Goal: Transaction & Acquisition: Purchase product/service

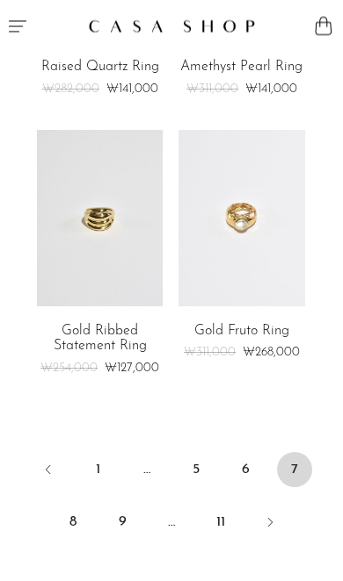
scroll to position [4590, 0]
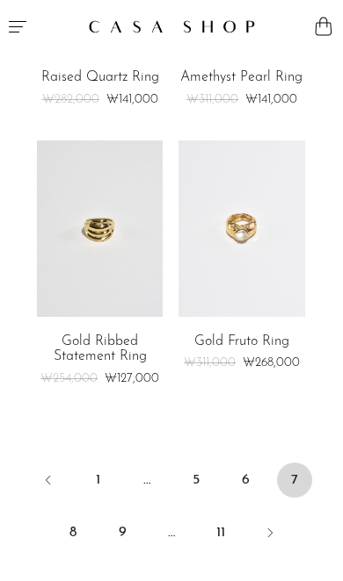
click at [70, 516] on link "8" at bounding box center [72, 533] width 35 height 35
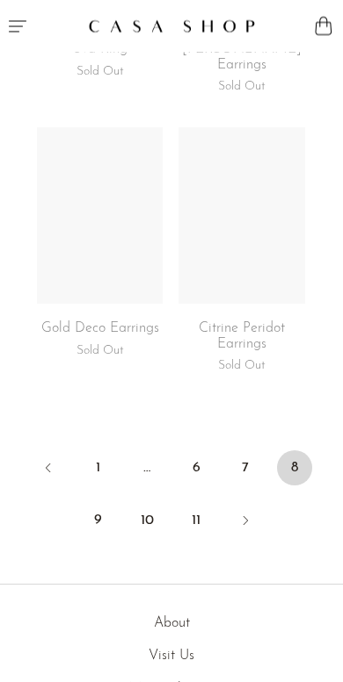
scroll to position [4667, 0]
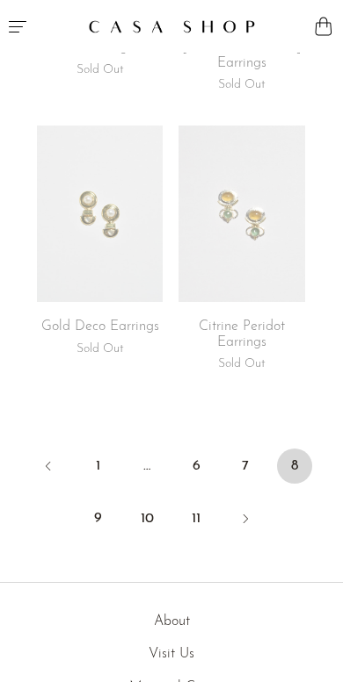
click at [99, 511] on link "9" at bounding box center [97, 518] width 35 height 35
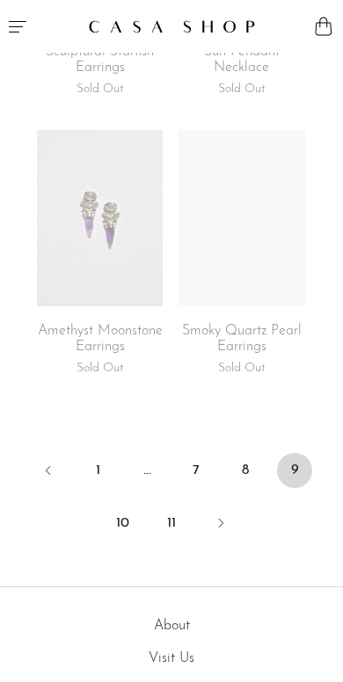
scroll to position [4663, 0]
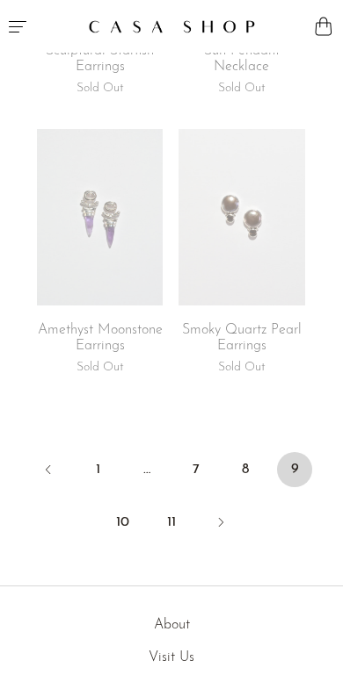
click at [122, 505] on link "10" at bounding box center [122, 522] width 35 height 35
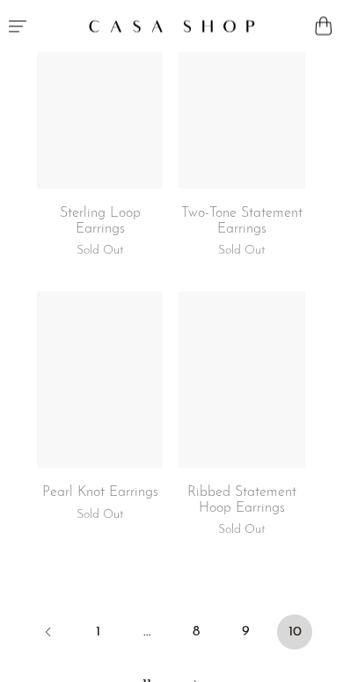
scroll to position [4487, 0]
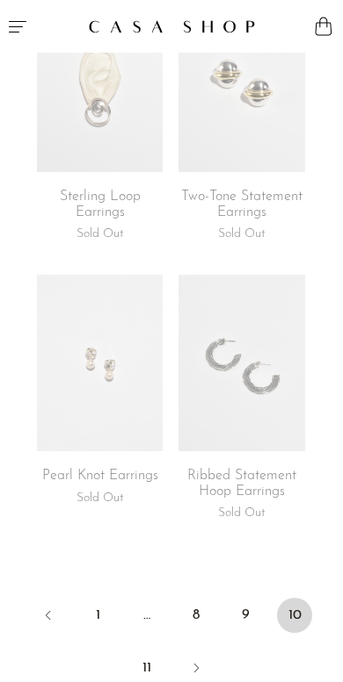
click at [148, 602] on link "11" at bounding box center [146, 668] width 35 height 35
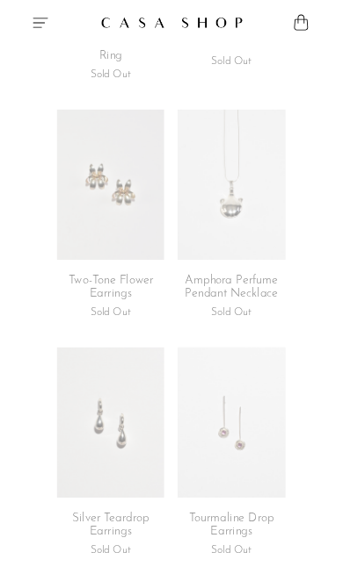
scroll to position [501, 0]
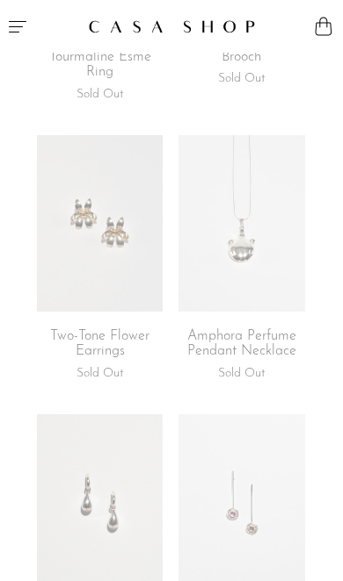
click at [282, 344] on link "Amphora Perfume Pendant Necklace" at bounding box center [241, 344] width 126 height 31
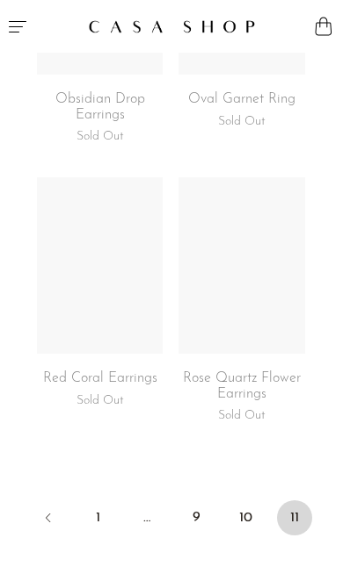
scroll to position [3194, 0]
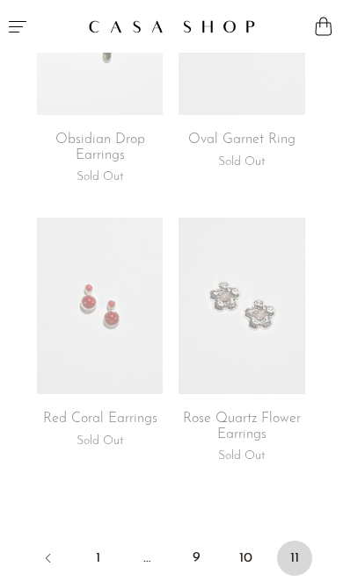
click at [18, 32] on icon "Menu" at bounding box center [18, 26] width 18 height 11
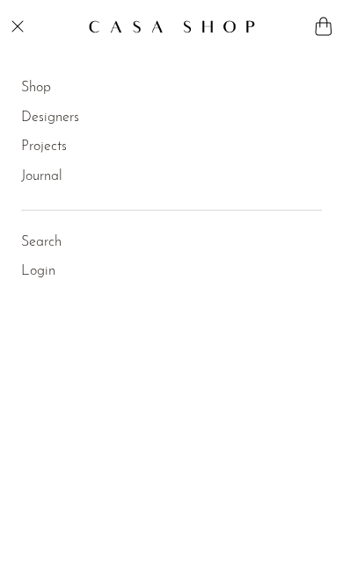
click at [47, 88] on link "Shop" at bounding box center [36, 88] width 30 height 23
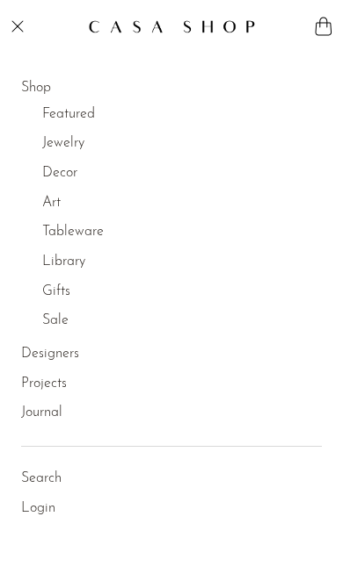
click at [76, 165] on link "Decor" at bounding box center [59, 173] width 35 height 23
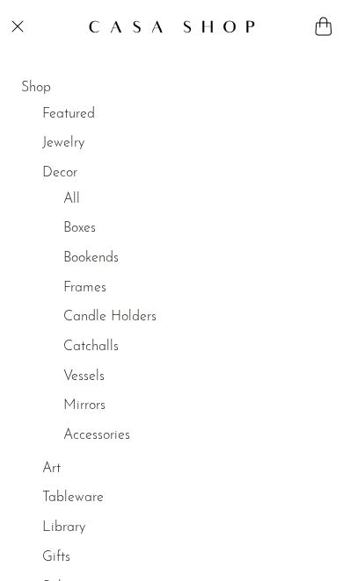
click at [127, 434] on link "Accessories" at bounding box center [96, 436] width 67 height 23
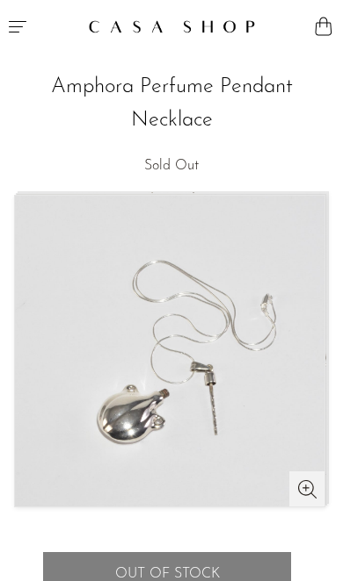
click at [306, 377] on img at bounding box center [171, 349] width 309 height 311
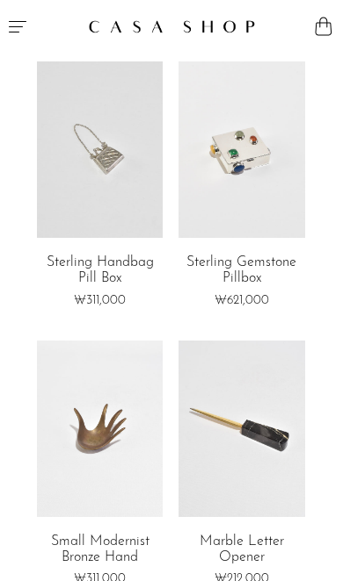
click at [141, 175] on link at bounding box center [100, 149] width 126 height 177
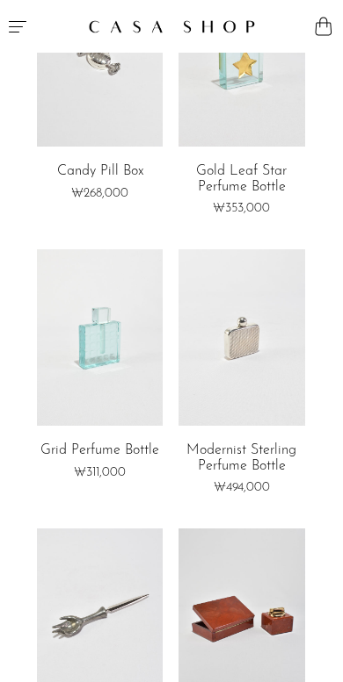
scroll to position [940, 0]
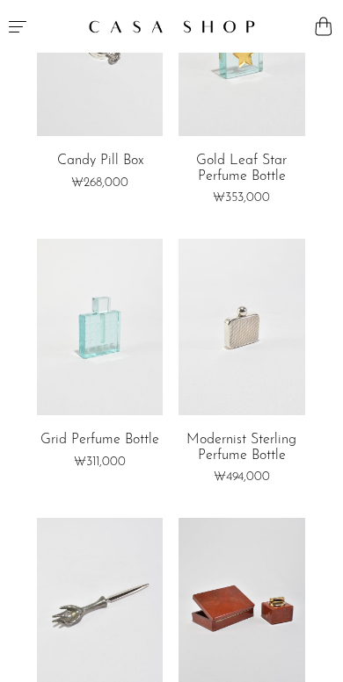
click at [294, 360] on link at bounding box center [241, 327] width 126 height 177
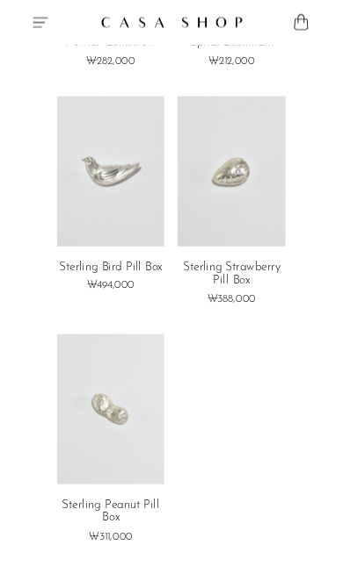
scroll to position [3285, 0]
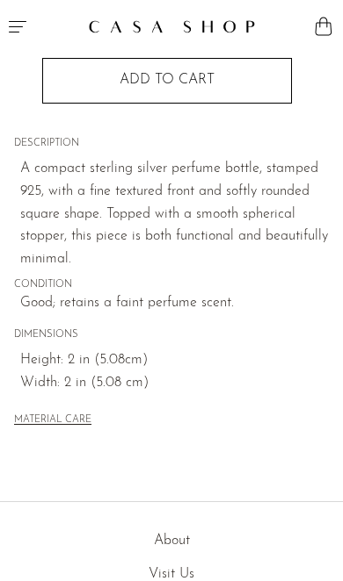
scroll to position [458, 0]
